Goal: Task Accomplishment & Management: Manage account settings

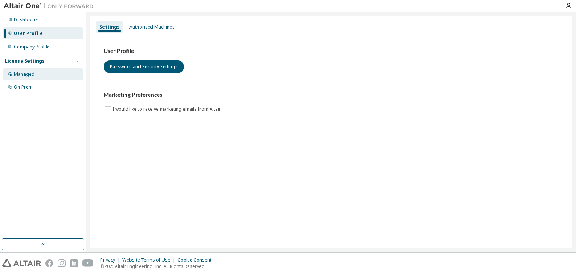
click at [28, 73] on div "Managed" at bounding box center [24, 74] width 21 height 6
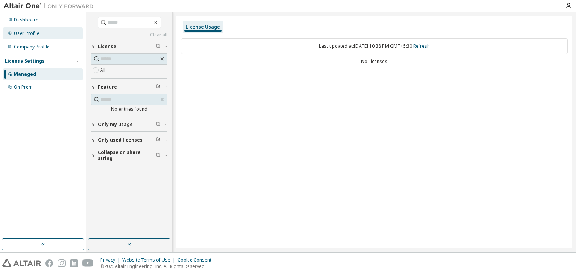
click at [30, 37] on div "User Profile" at bounding box center [43, 33] width 80 height 12
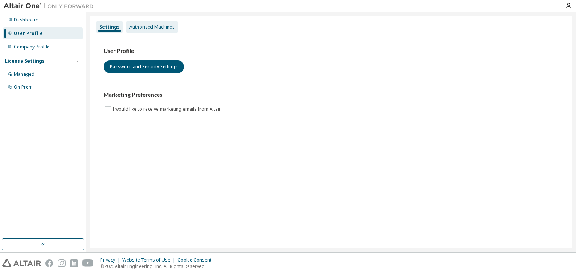
click at [140, 31] on div "Authorized Machines" at bounding box center [151, 27] width 51 height 12
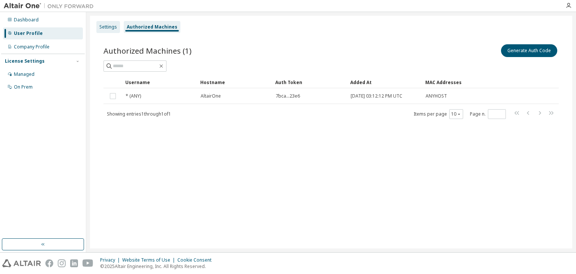
click at [107, 29] on div "Settings" at bounding box center [108, 27] width 18 height 6
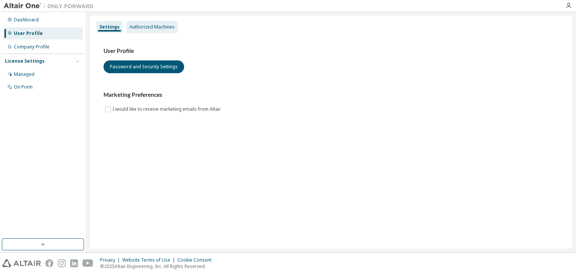
click at [138, 24] on div "Authorized Machines" at bounding box center [151, 27] width 45 height 6
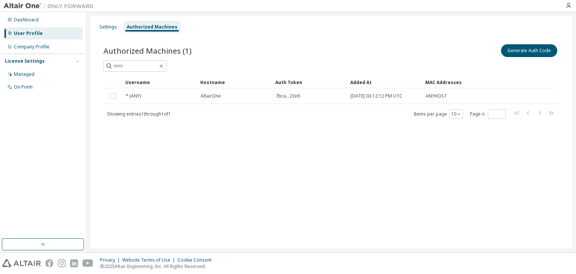
click at [106, 20] on div "Settings Authorized Machines" at bounding box center [330, 26] width 473 height 13
click at [105, 21] on div "Settings" at bounding box center [108, 27] width 24 height 12
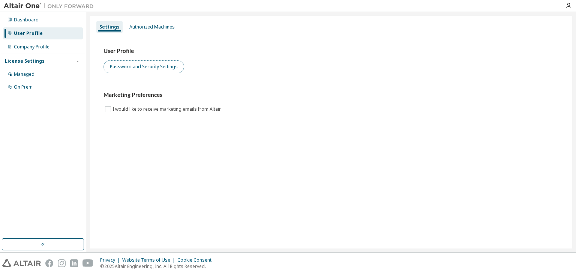
click at [149, 72] on button "Password and Security Settings" at bounding box center [143, 66] width 81 height 13
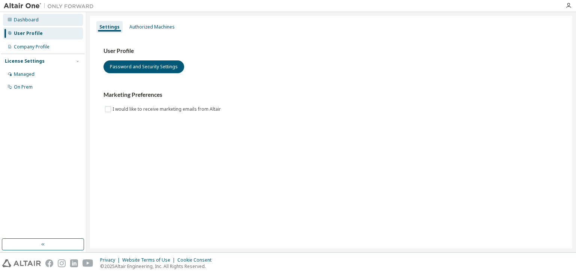
click at [39, 23] on div "Dashboard" at bounding box center [43, 20] width 80 height 12
